Goal: Use online tool/utility: Utilize a website feature to perform a specific function

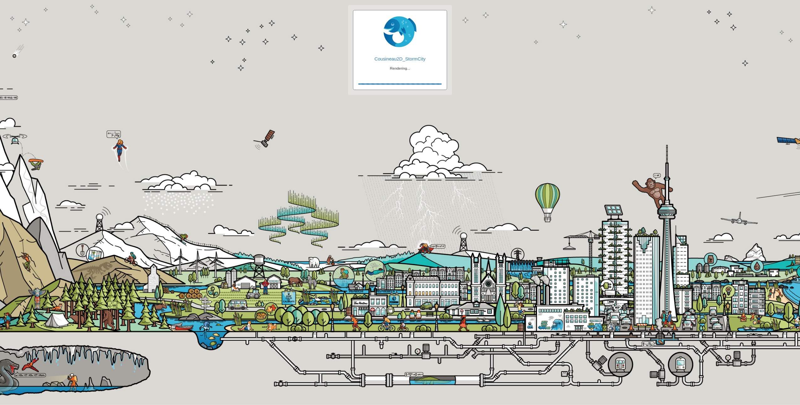
checkbox input "true"
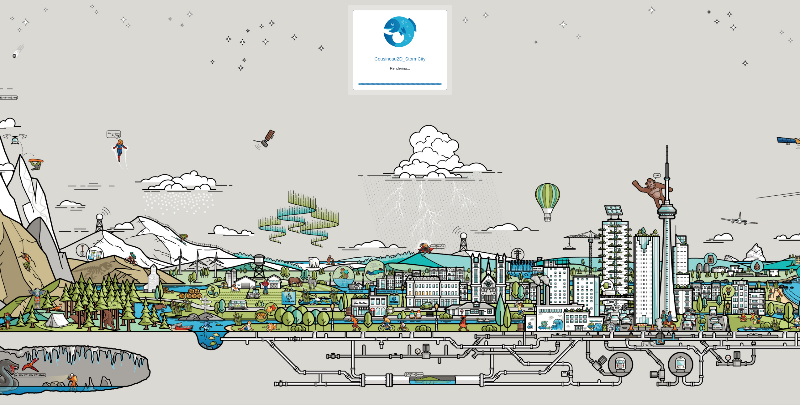
checkbox input "true"
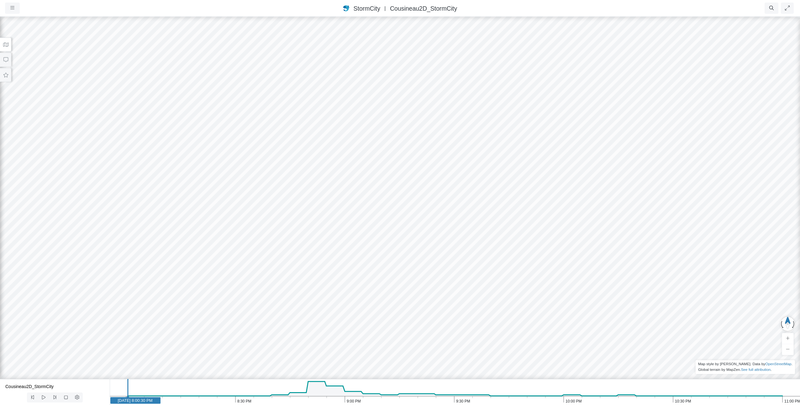
click at [3, 42] on button at bounding box center [5, 45] width 11 height 14
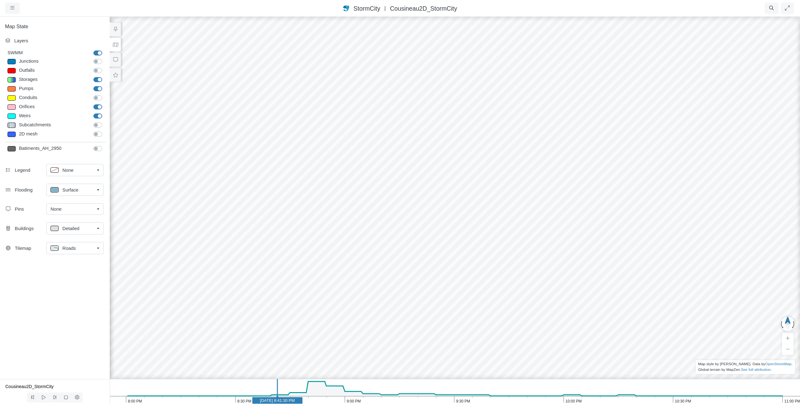
drag, startPoint x: 129, startPoint y: 396, endPoint x: 276, endPoint y: 389, distance: 147.2
click at [277, 389] on line at bounding box center [277, 390] width 0 height 23
click at [43, 395] on icon at bounding box center [44, 397] width 6 height 5
click at [105, 131] on label "2D mesh" at bounding box center [105, 131] width 0 height 0
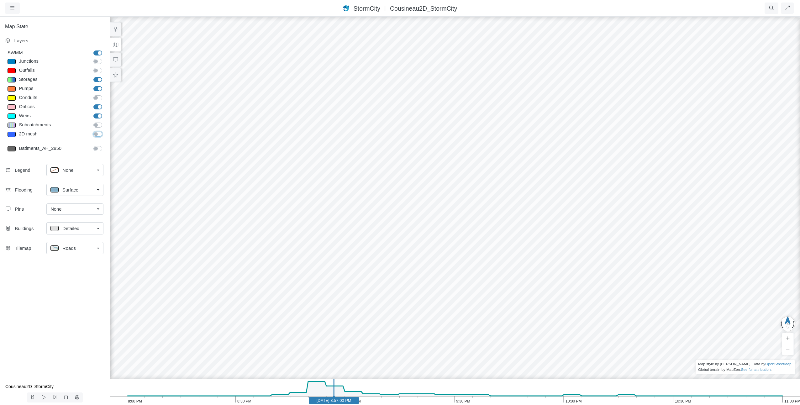
click at [97, 133] on input "2D mesh" at bounding box center [95, 134] width 5 height 6
click at [105, 131] on label "2D mesh" at bounding box center [105, 131] width 0 height 0
click at [97, 133] on input "2D mesh" at bounding box center [95, 134] width 5 height 6
checkbox input "false"
click at [83, 191] on div "Surface" at bounding box center [72, 190] width 44 height 8
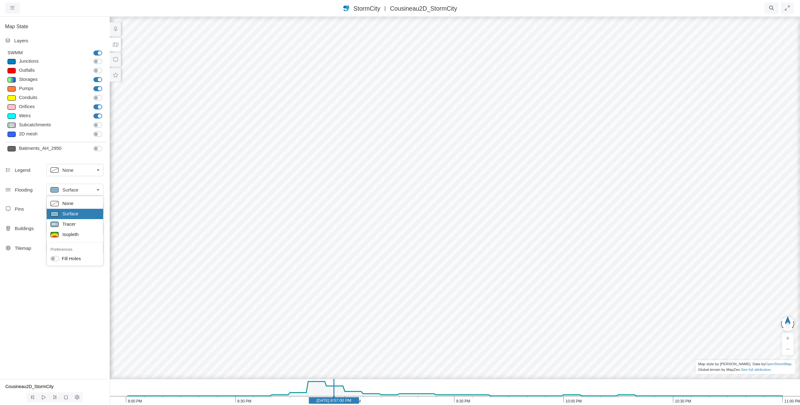
click at [73, 214] on span "Surface" at bounding box center [70, 213] width 16 height 7
drag, startPoint x: 333, startPoint y: 394, endPoint x: 306, endPoint y: 390, distance: 27.8
click at [307, 390] on line at bounding box center [307, 390] width 0 height 23
click at [105, 122] on label "Subcatchments" at bounding box center [105, 122] width 0 height 0
click at [97, 125] on input "Subcatchments" at bounding box center [95, 125] width 5 height 6
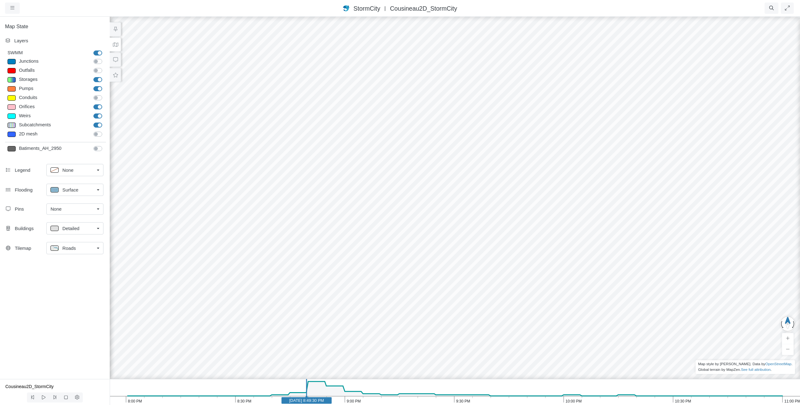
click at [105, 122] on label "Subcatchments" at bounding box center [105, 122] width 0 height 0
click at [97, 125] on input "Subcatchments" at bounding box center [95, 125] width 5 height 6
checkbox input "false"
